Goal: Entertainment & Leisure: Consume media (video, audio)

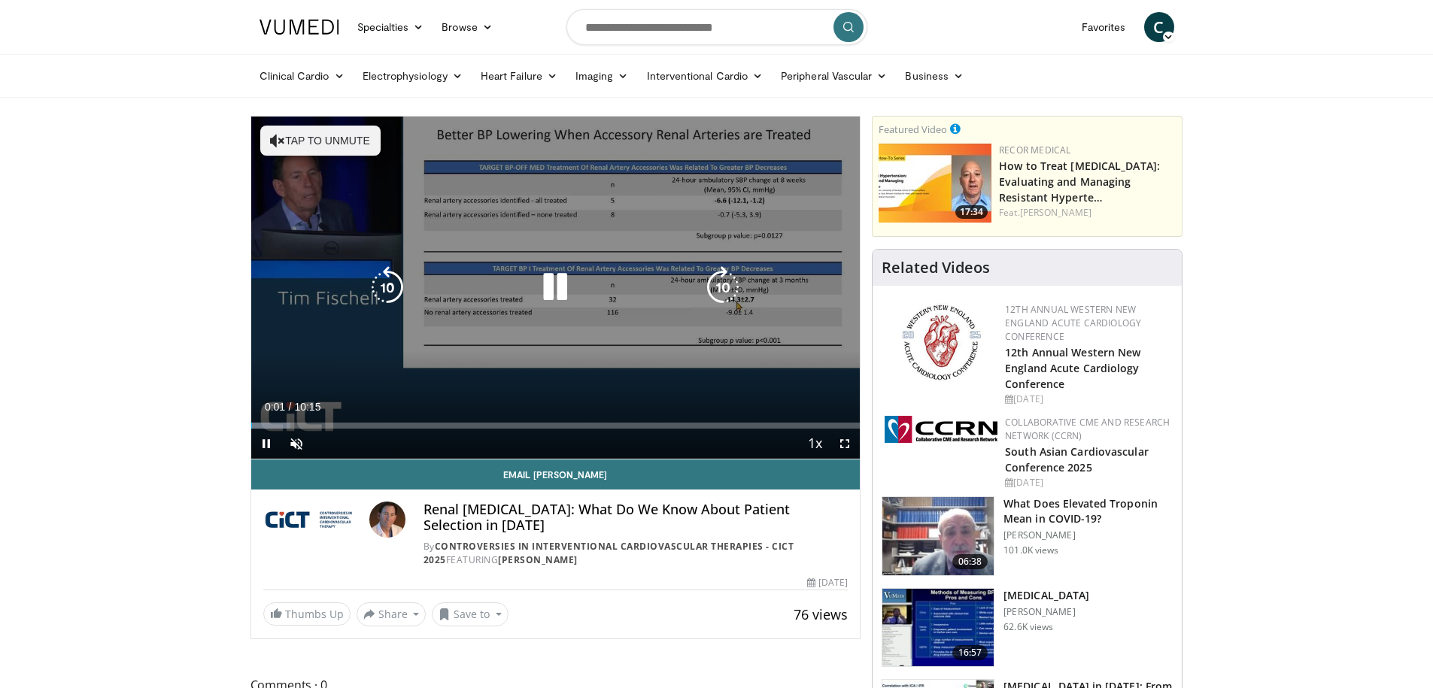
click at [284, 138] on button "Tap to unmute" at bounding box center [320, 141] width 120 height 30
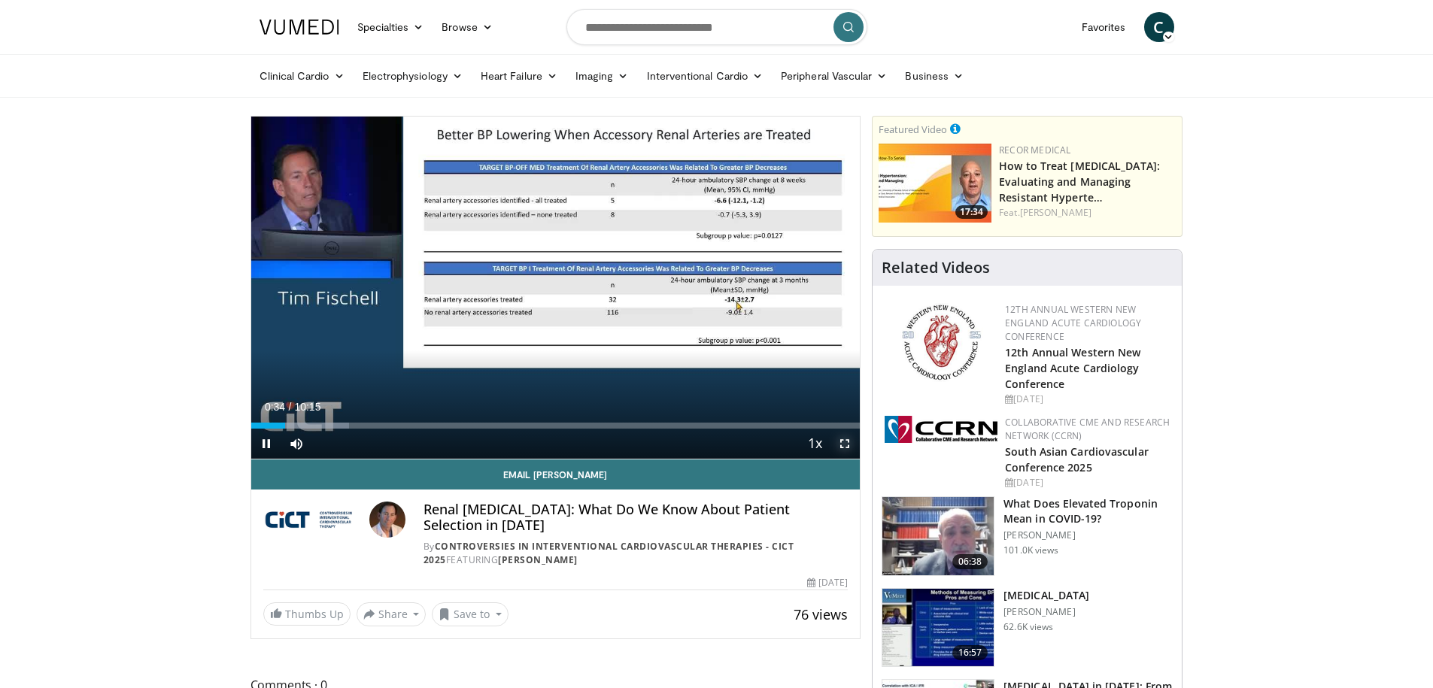
click at [844, 441] on span "Video Player" at bounding box center [844, 444] width 30 height 30
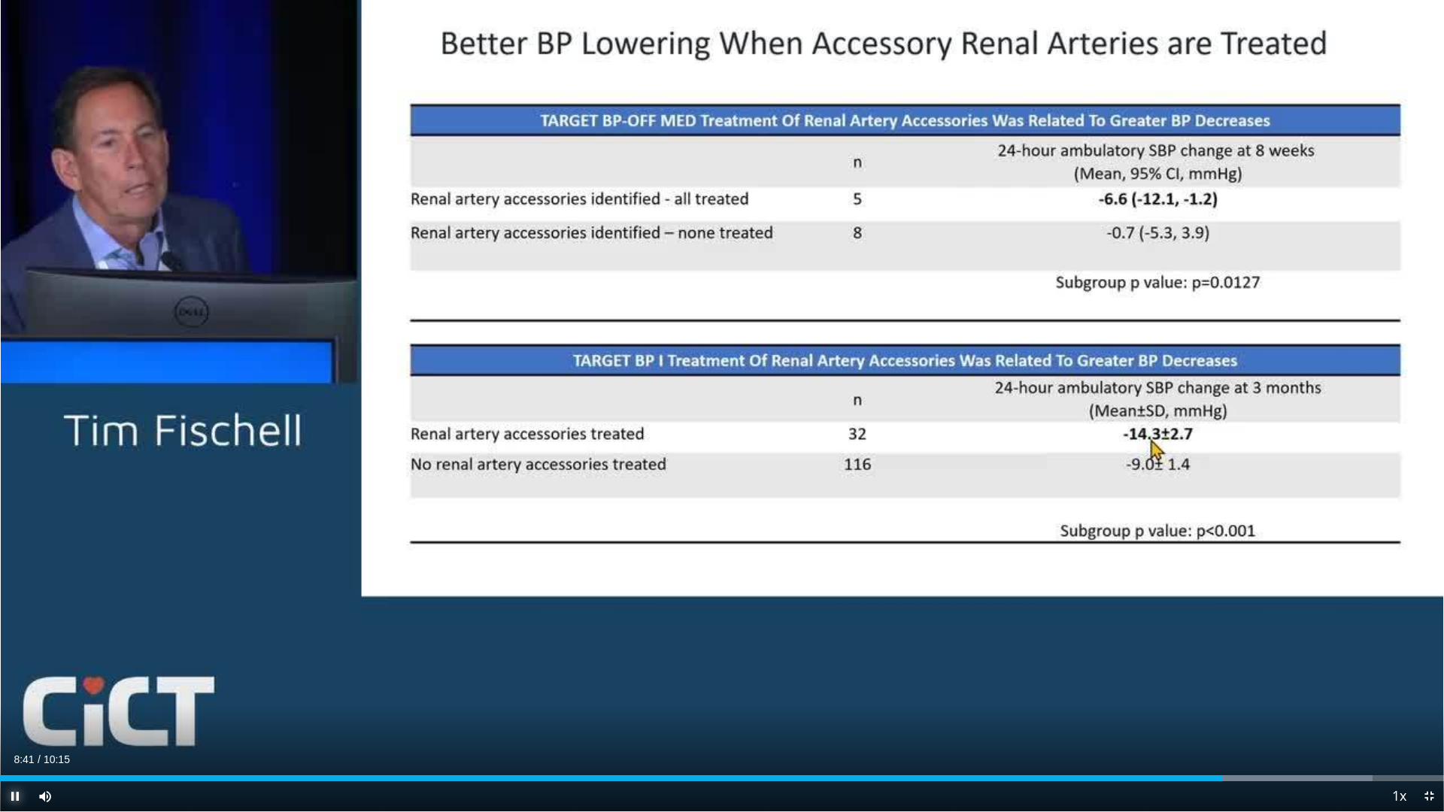
click at [13, 687] on span "Video Player" at bounding box center [15, 796] width 30 height 30
click at [14, 687] on span "Video Player" at bounding box center [15, 796] width 30 height 30
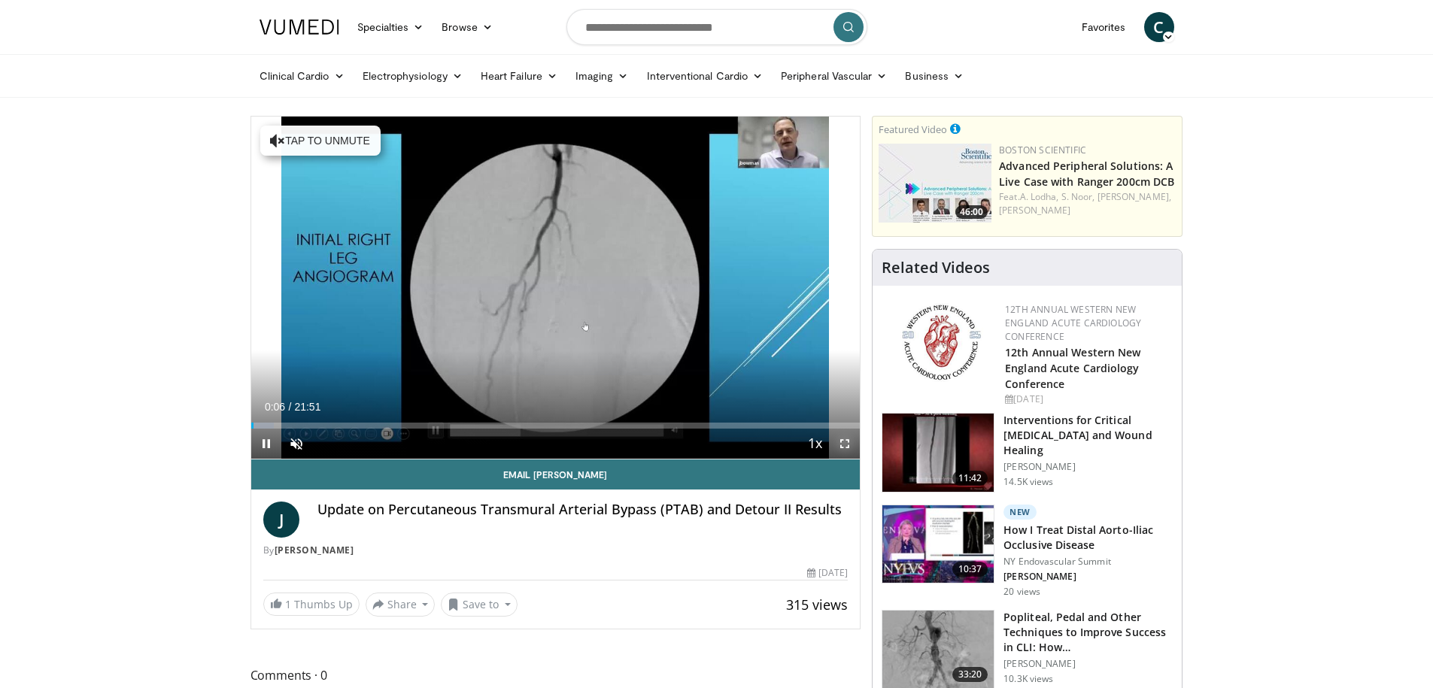
click at [840, 445] on span "Video Player" at bounding box center [844, 444] width 30 height 30
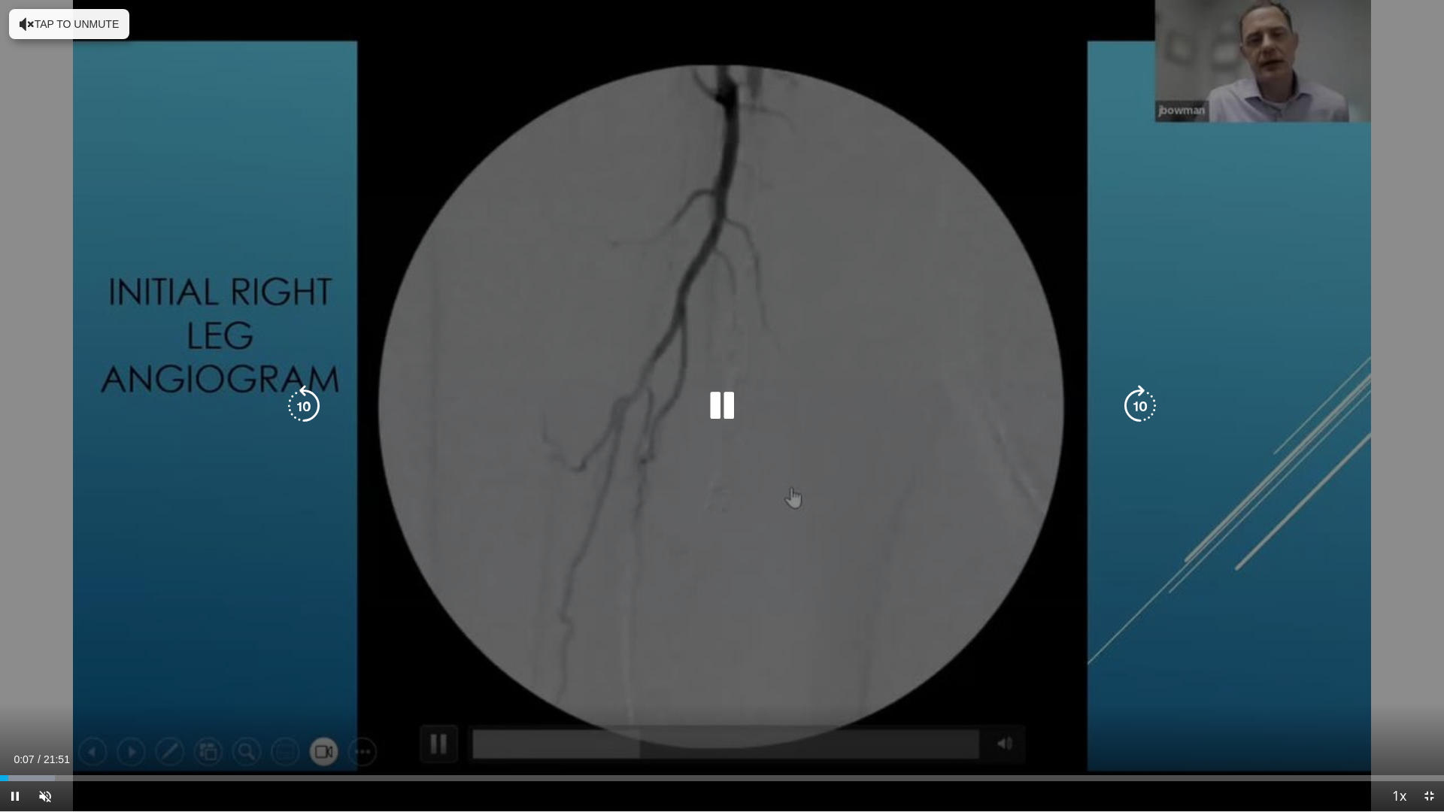
click at [79, 16] on button "Tap to unmute" at bounding box center [69, 24] width 120 height 30
